Goal: Transaction & Acquisition: Purchase product/service

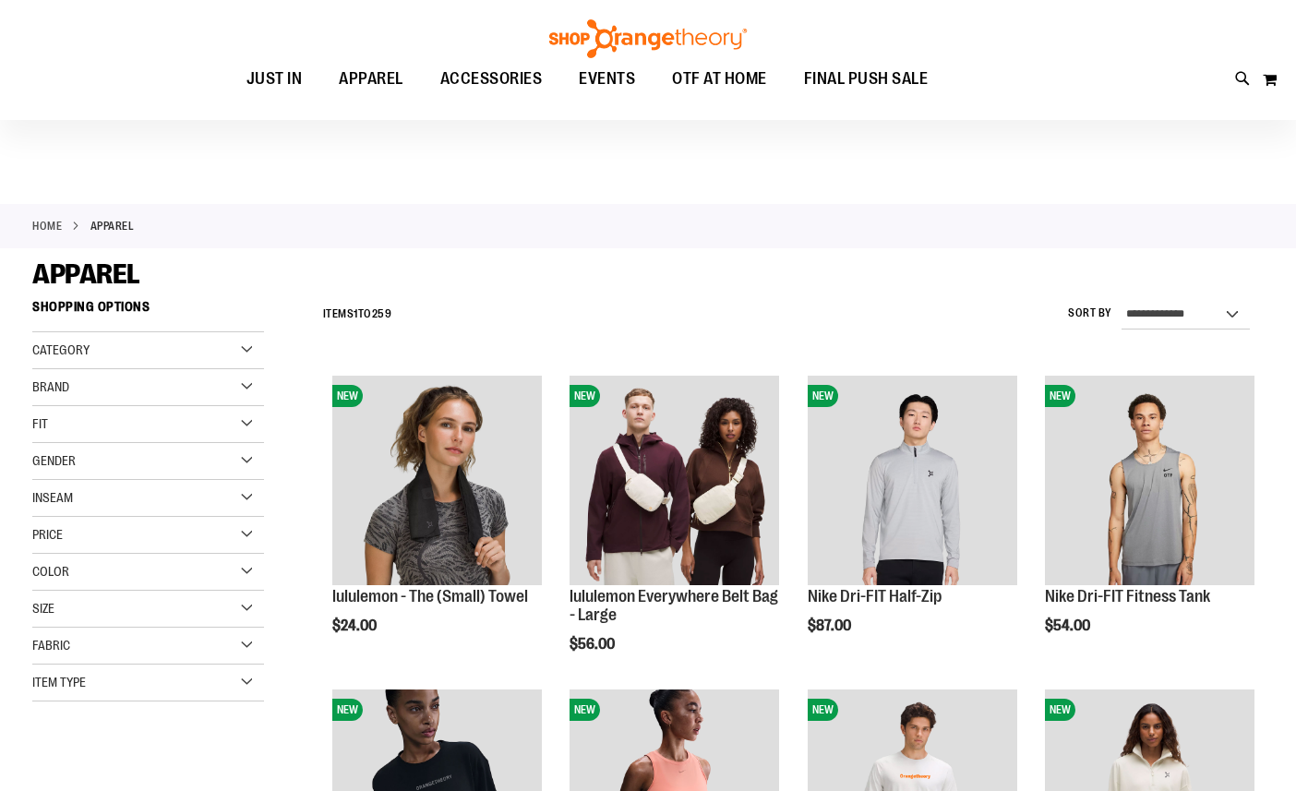
scroll to position [191, 0]
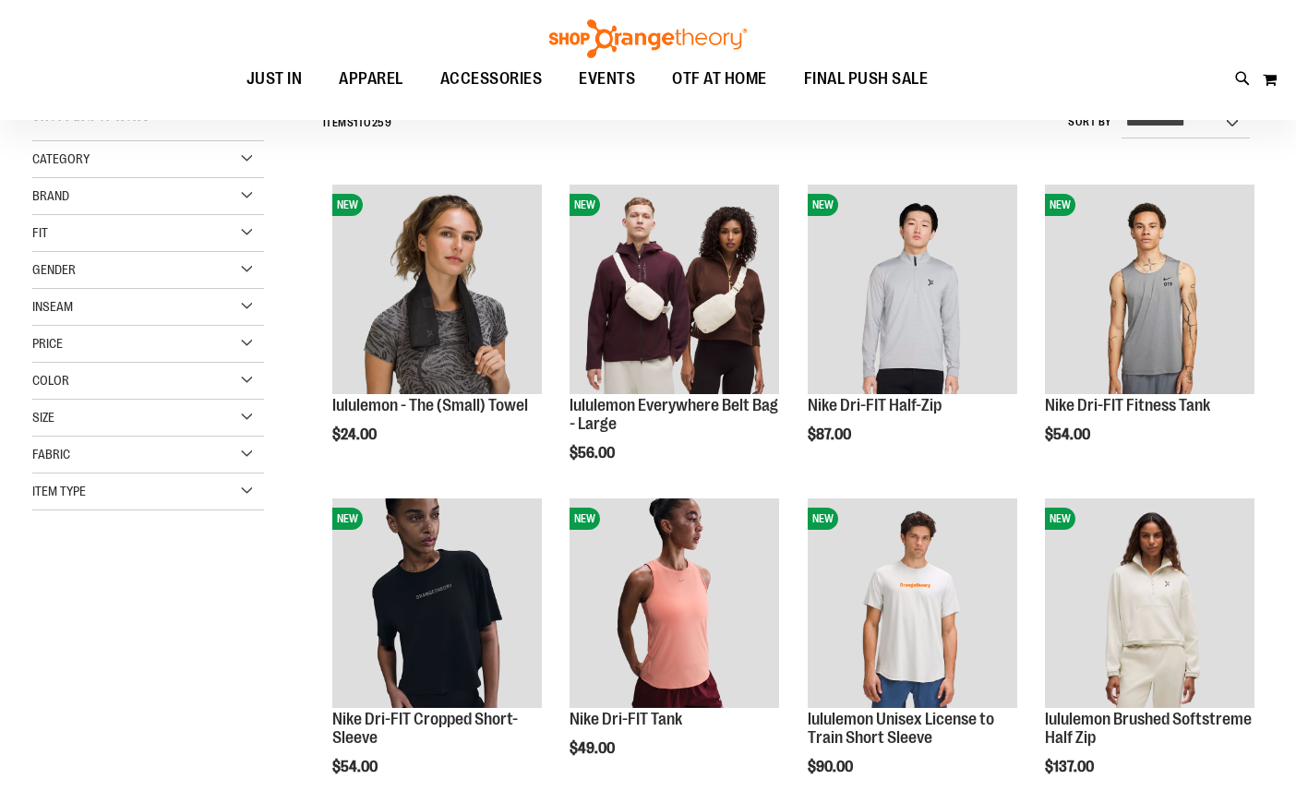
click at [220, 512] on div "Filter Shop By Shopping Options Category WOMEN MEN BRANDS" at bounding box center [160, 324] width 257 height 448
click at [233, 502] on div "Item Type" at bounding box center [148, 491] width 232 height 37
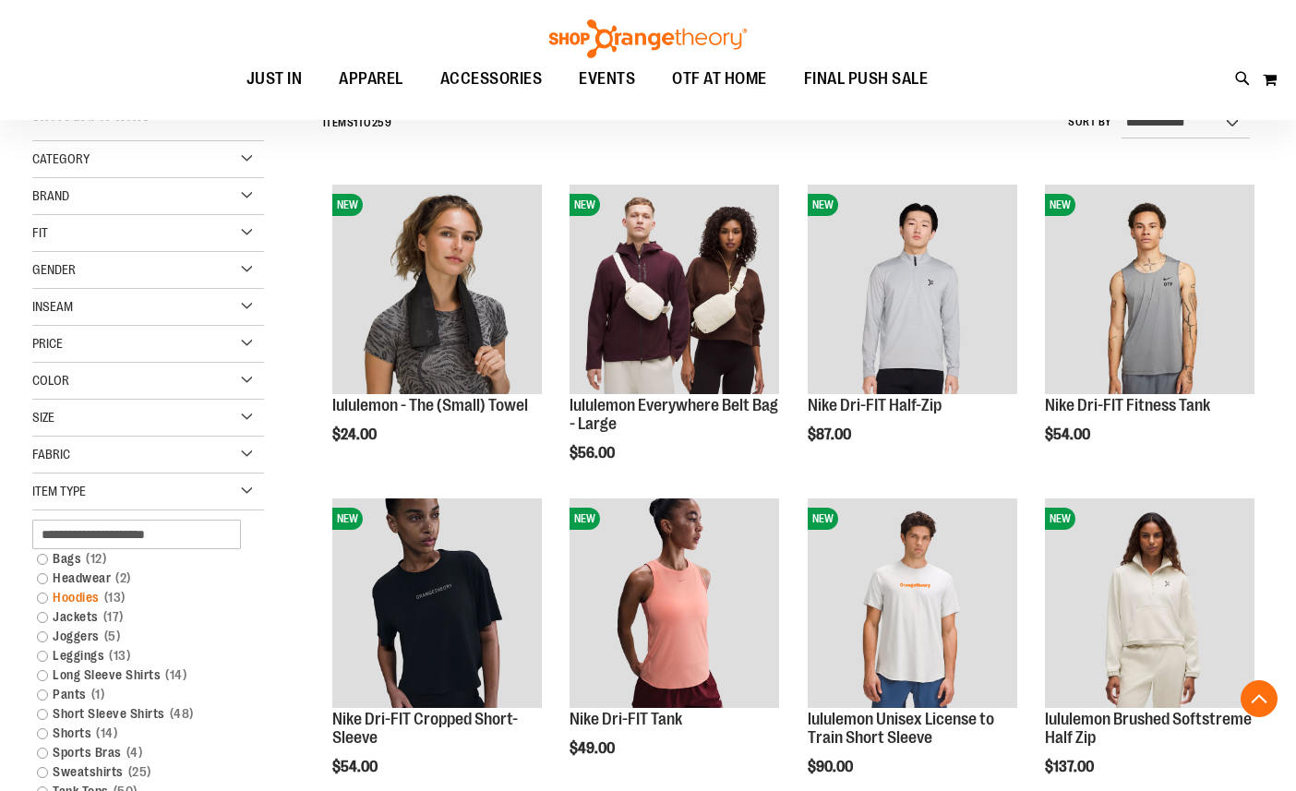
scroll to position [281, 0]
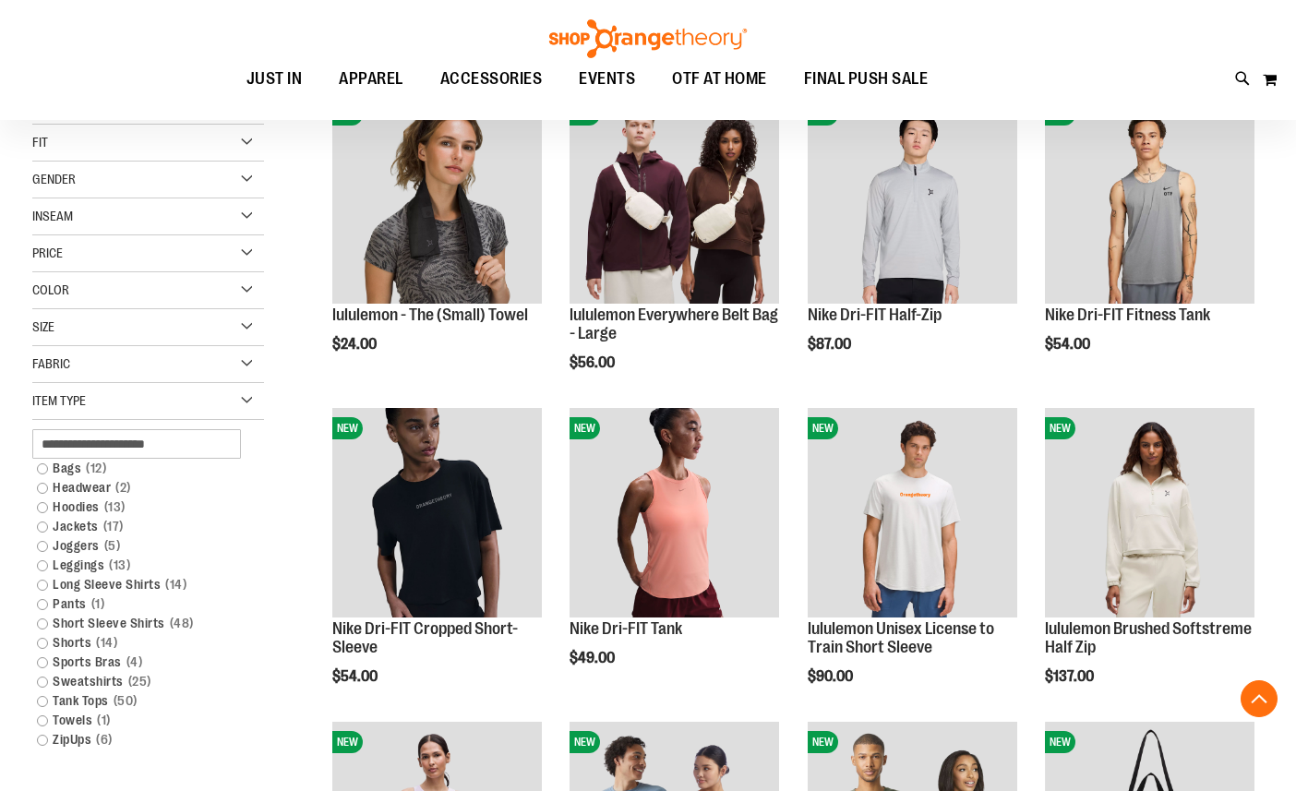
click at [245, 399] on div "Item Type" at bounding box center [148, 401] width 232 height 37
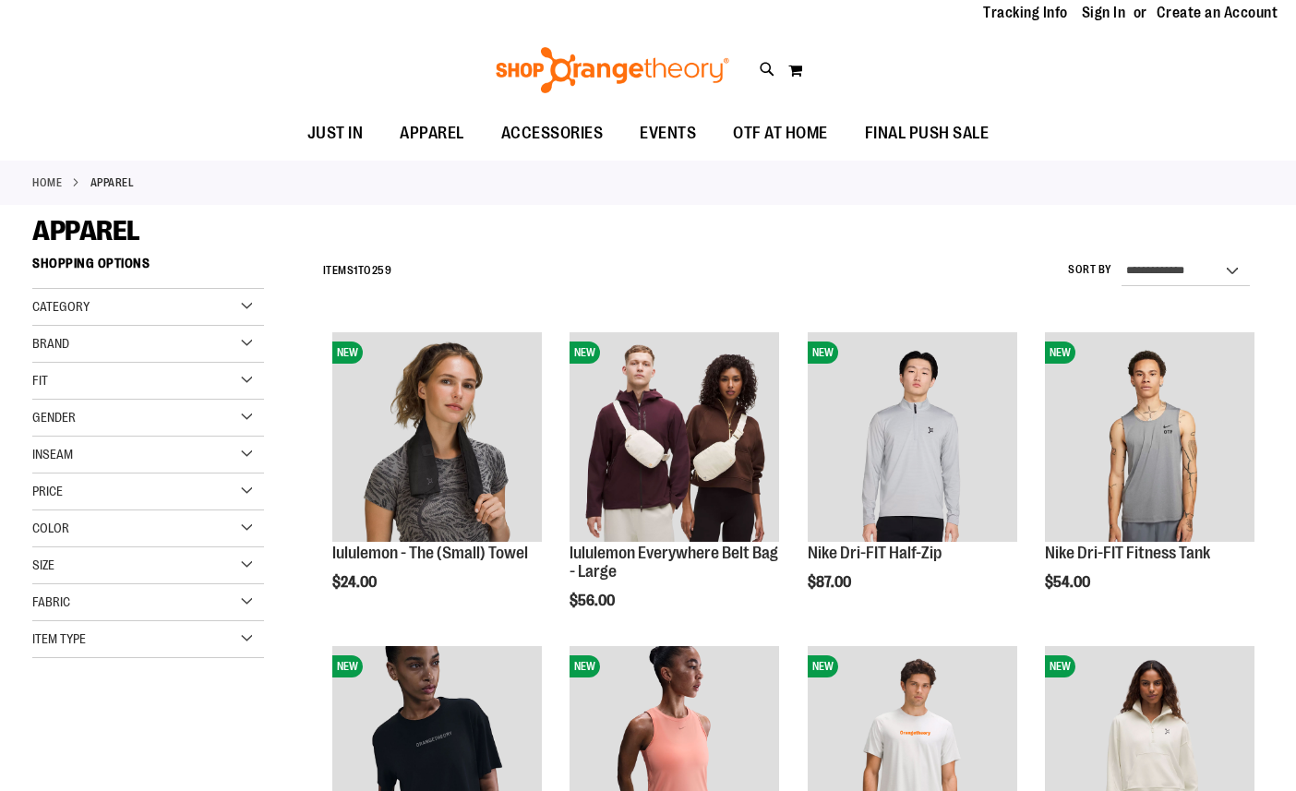
scroll to position [0, 0]
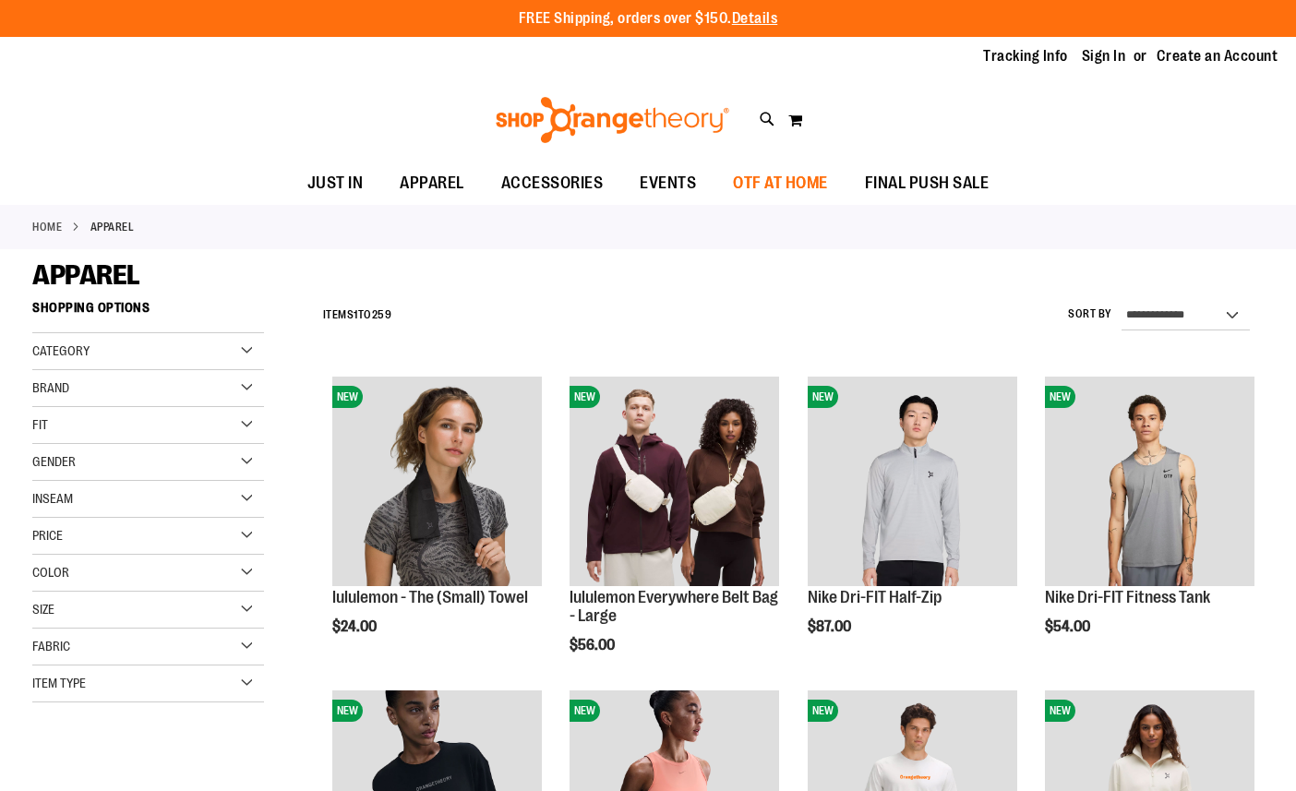
click at [787, 183] on span "OTF AT HOME" at bounding box center [780, 183] width 95 height 42
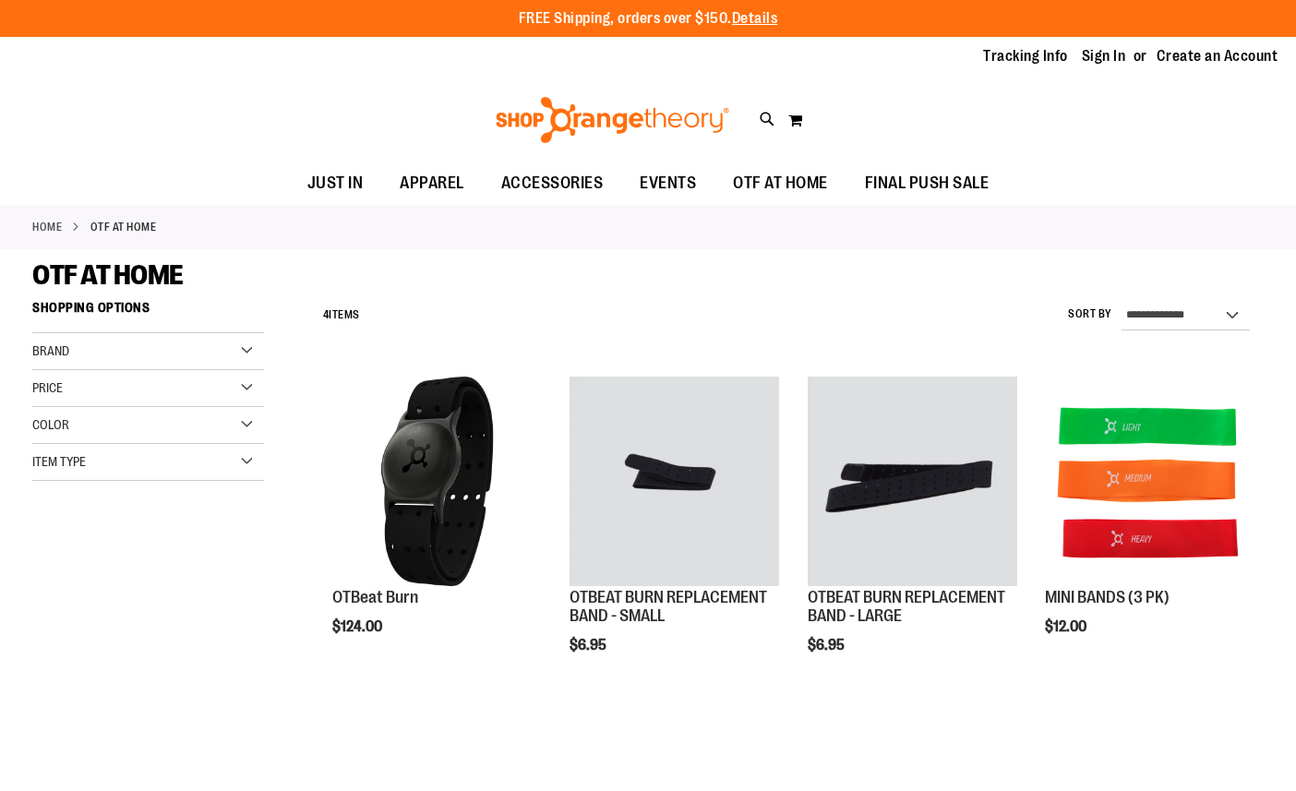
click at [770, 117] on icon at bounding box center [768, 119] width 16 height 21
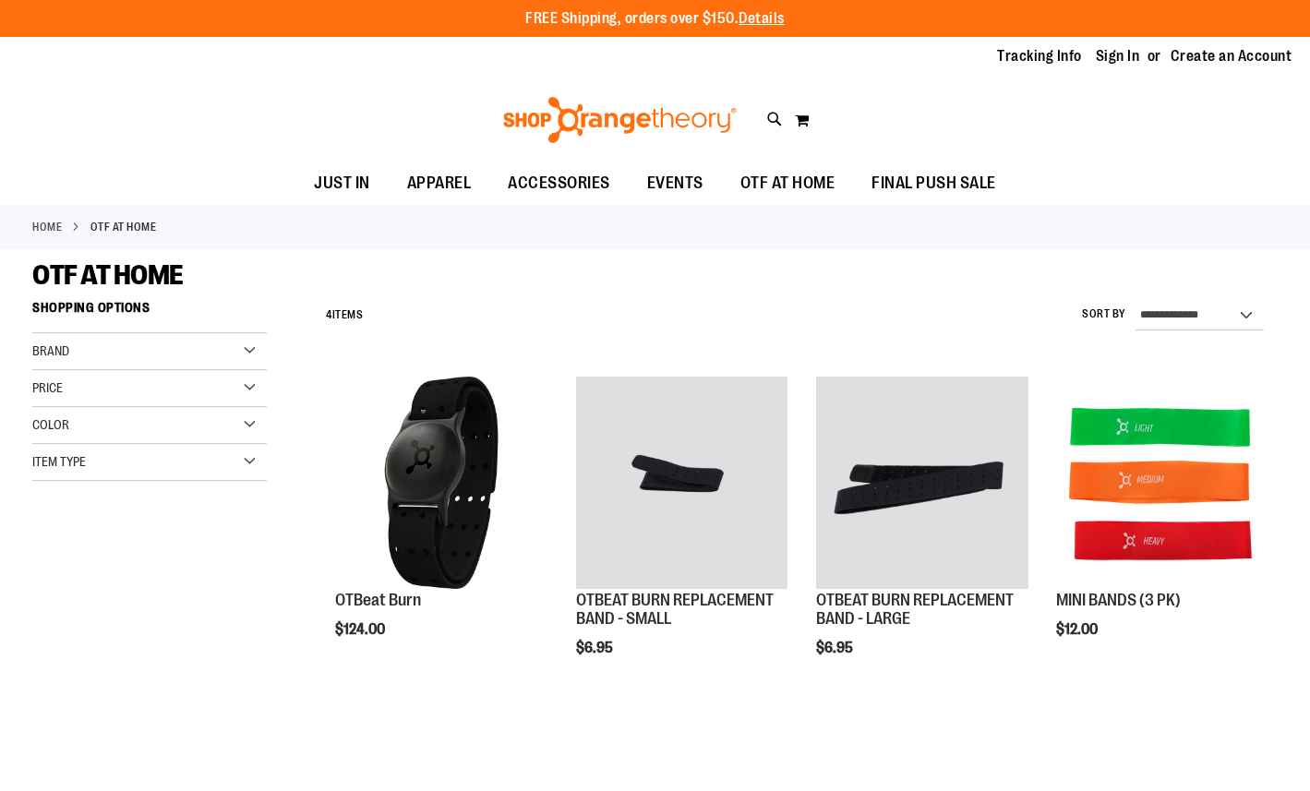
type input "*****"
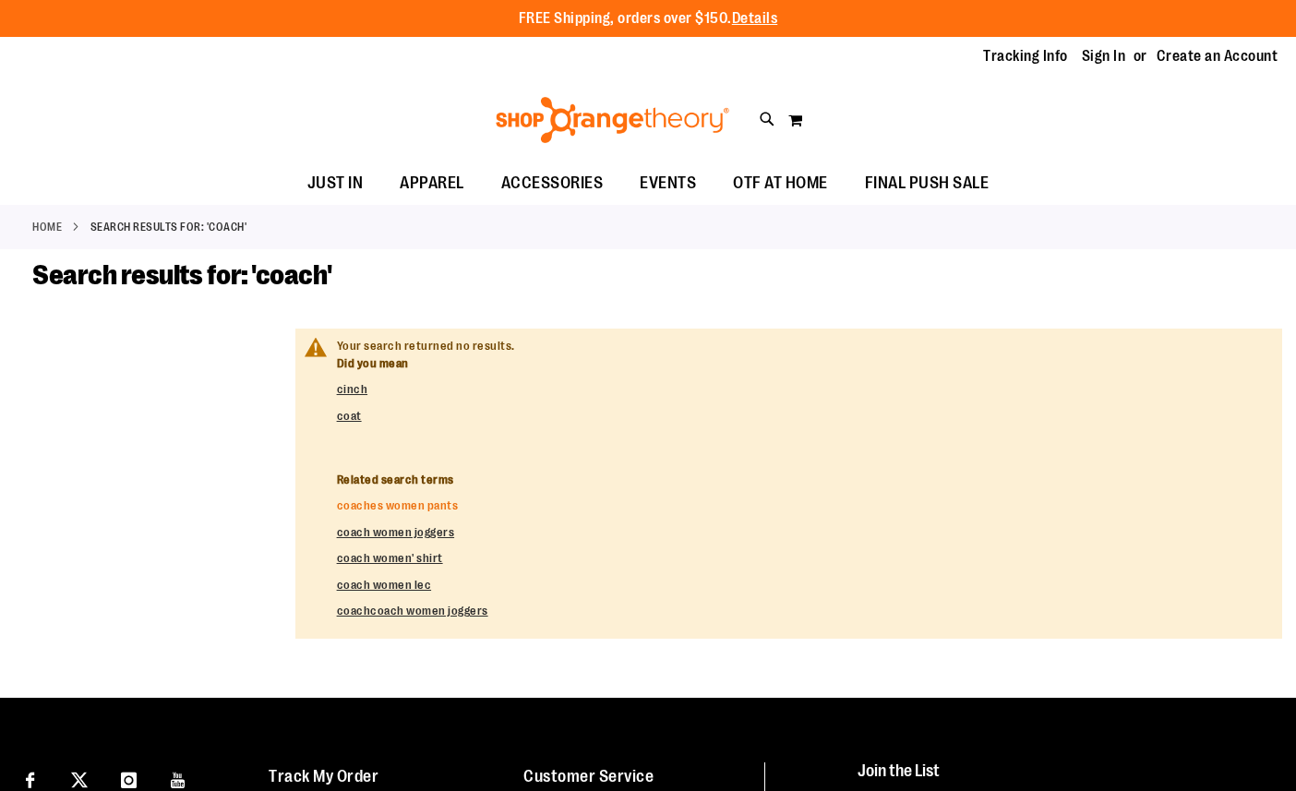
click at [442, 503] on link "coaches women pants" at bounding box center [398, 505] width 122 height 14
click at [1115, 62] on link "Sign In" at bounding box center [1104, 56] width 44 height 20
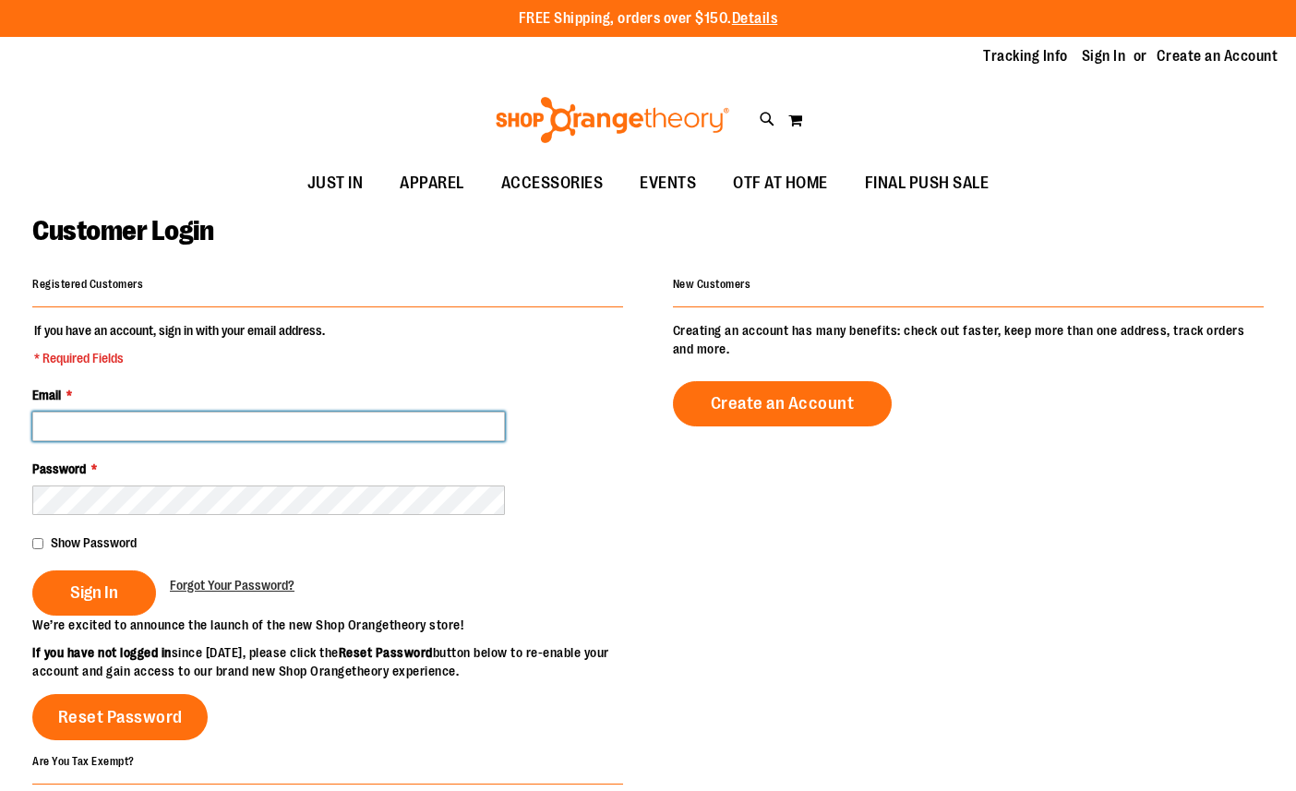
click at [488, 425] on input "Email *" at bounding box center [268, 427] width 473 height 30
type input "**********"
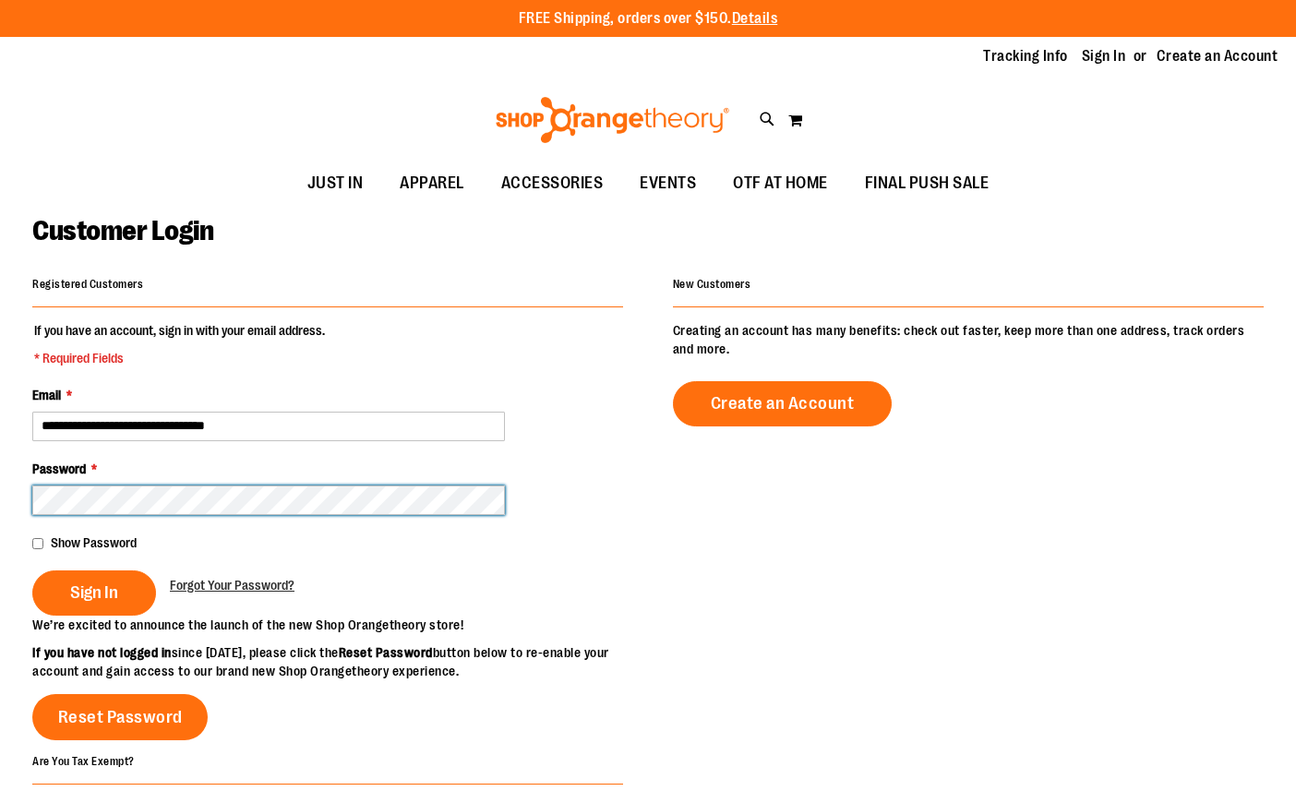
click at [93, 591] on button "Sign In" at bounding box center [94, 592] width 124 height 45
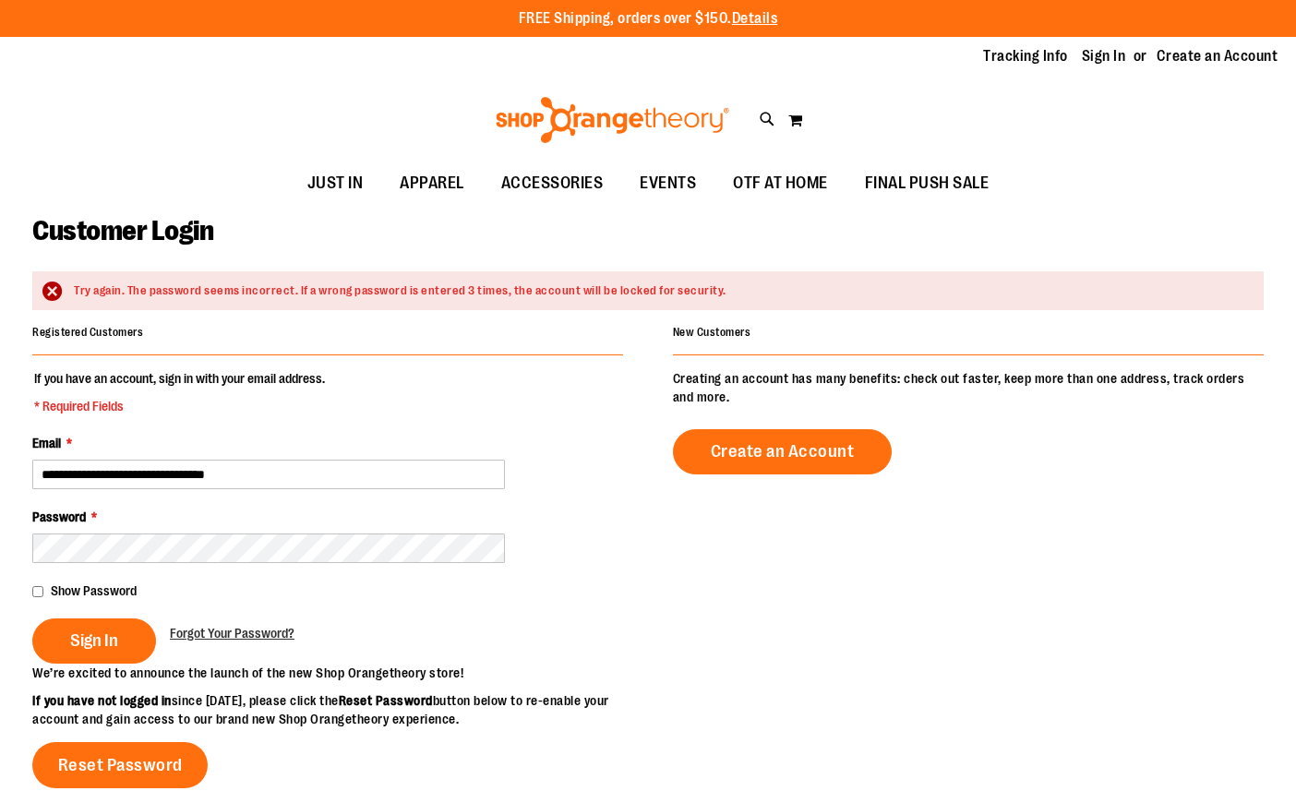
drag, startPoint x: 208, startPoint y: 518, endPoint x: 208, endPoint y: 531, distance: 12.9
click at [208, 521] on div "Password *" at bounding box center [327, 535] width 591 height 55
click at [99, 626] on button "Sign In" at bounding box center [94, 640] width 124 height 45
